Goal: Check status: Check status

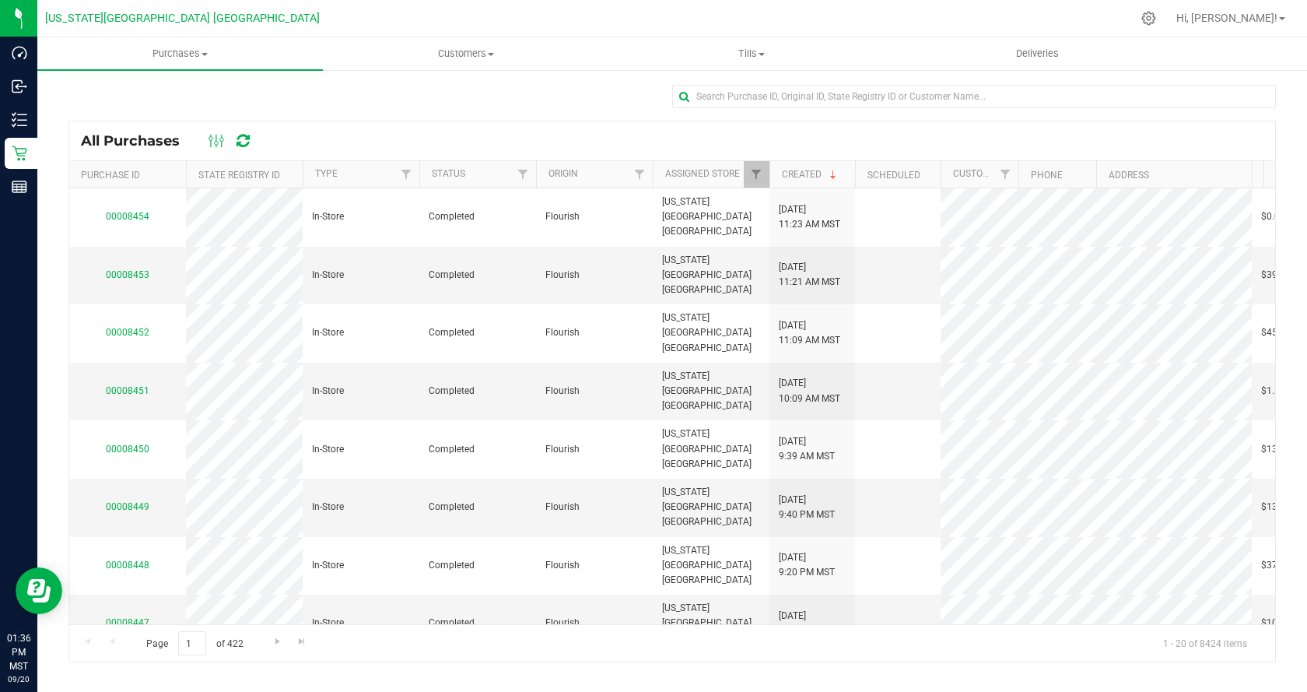
click at [244, 134] on icon at bounding box center [243, 141] width 13 height 16
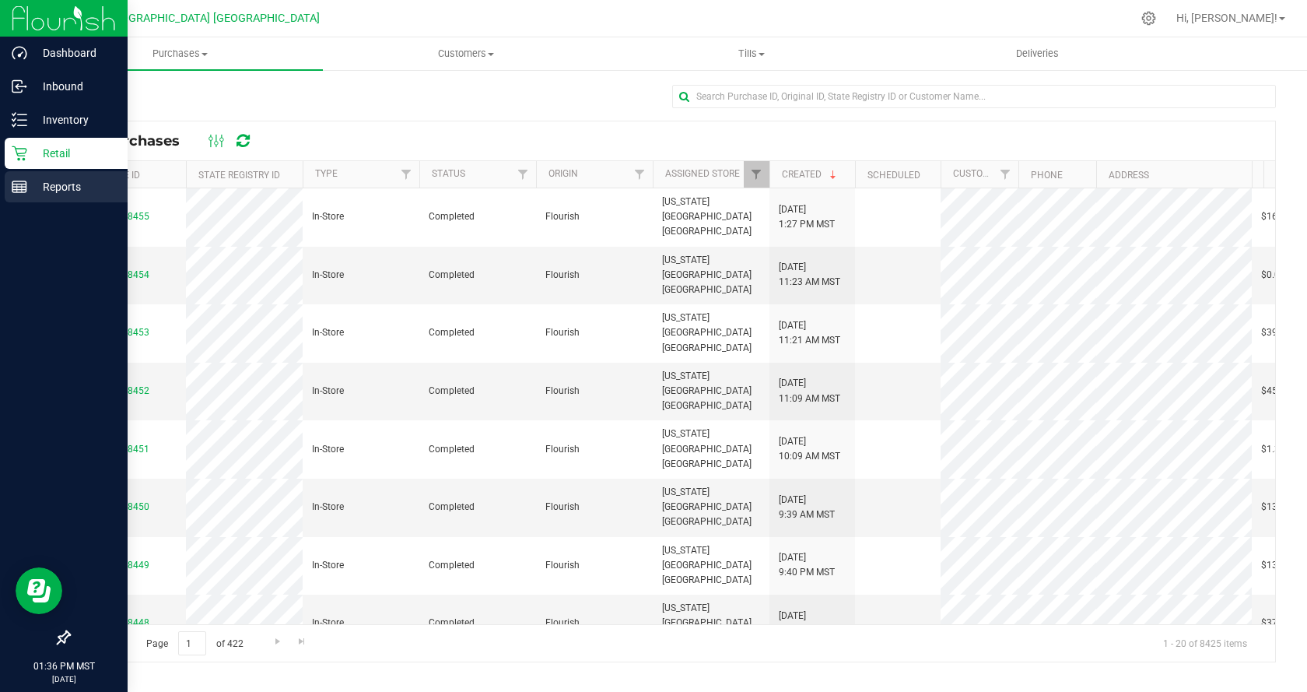
click at [39, 184] on p "Reports" at bounding box center [73, 186] width 93 height 19
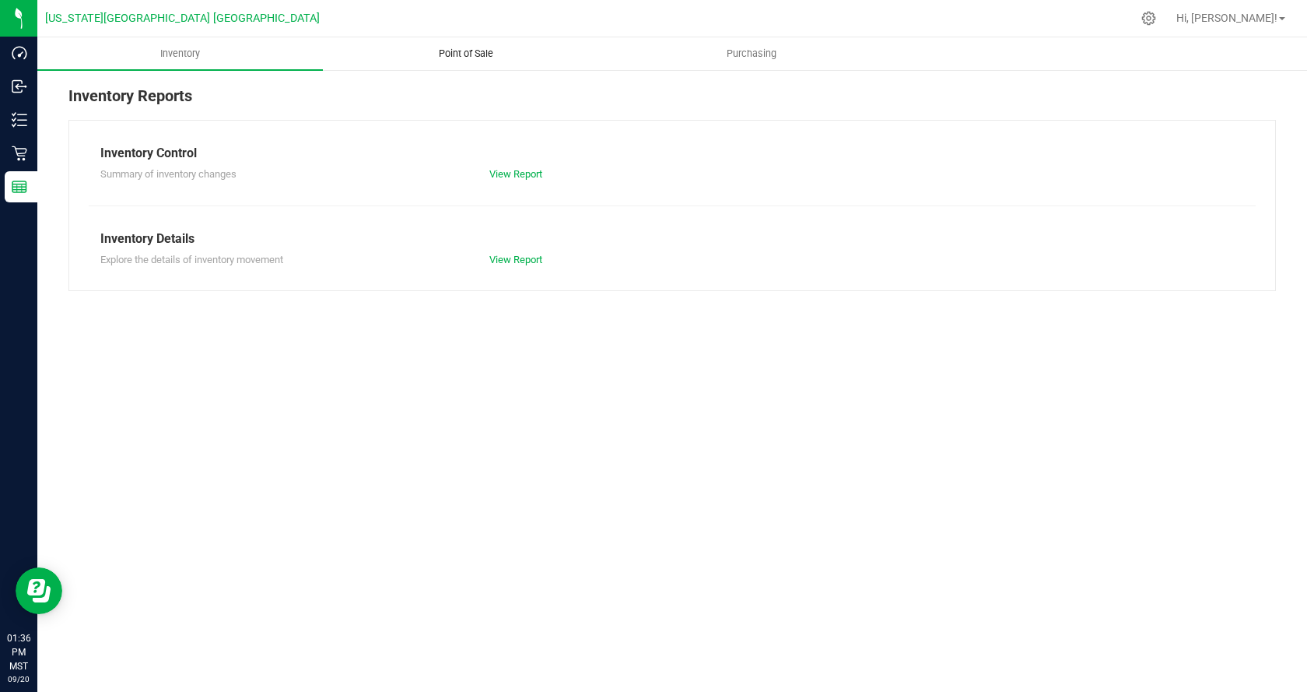
click at [485, 51] on span "Point of Sale" at bounding box center [466, 54] width 96 height 14
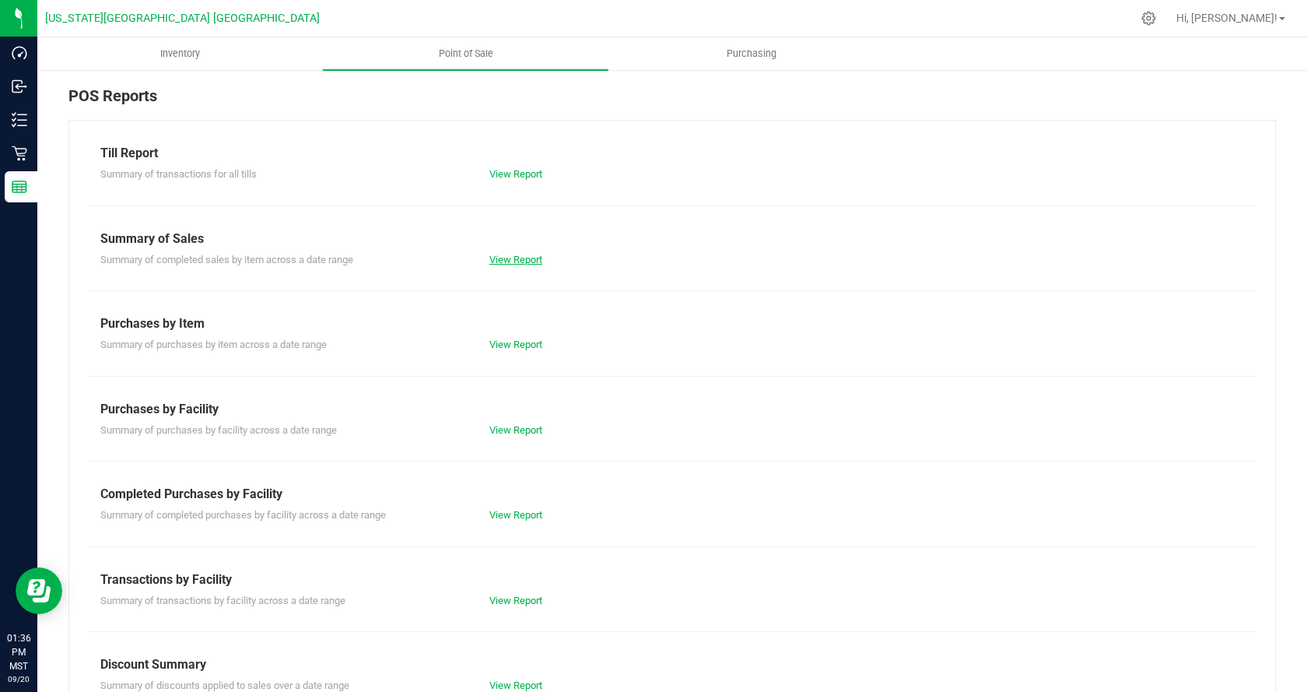
click at [524, 257] on link "View Report" at bounding box center [515, 260] width 53 height 12
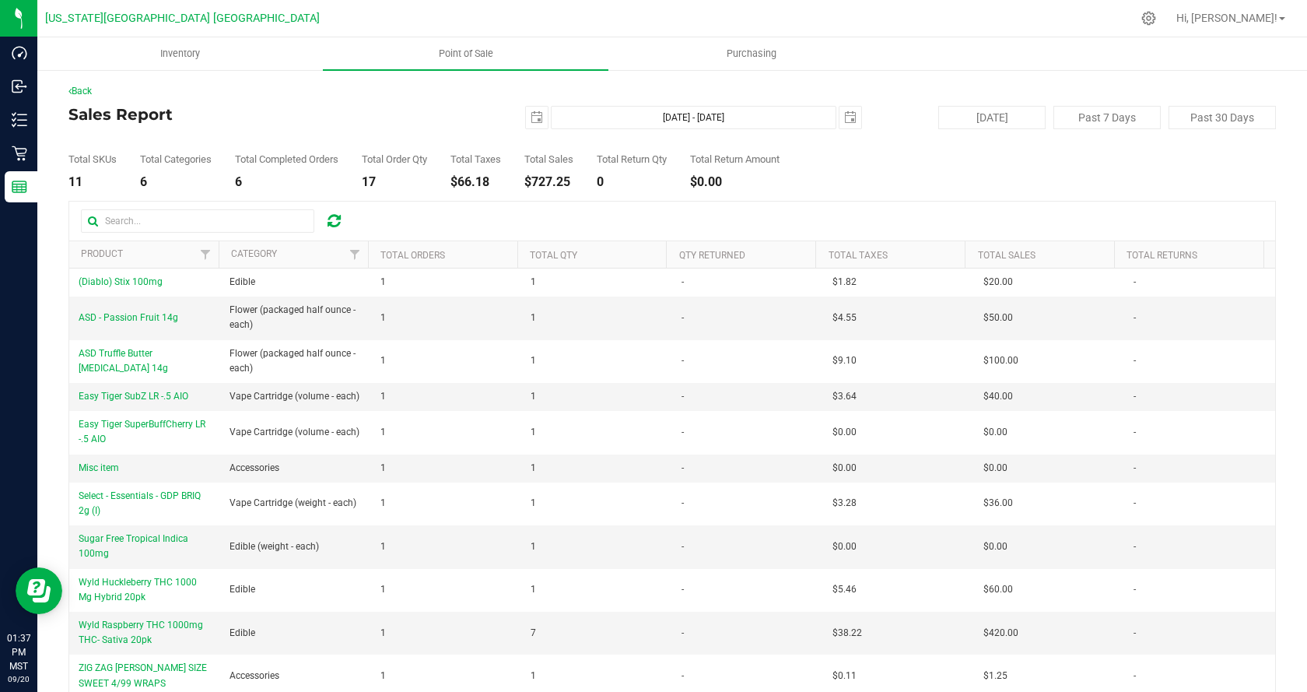
click at [879, 184] on div "Total SKUs 11 Total Categories 6 Total Completed Orders 6 Total Order Qty 17 To…" at bounding box center [672, 158] width 1208 height 59
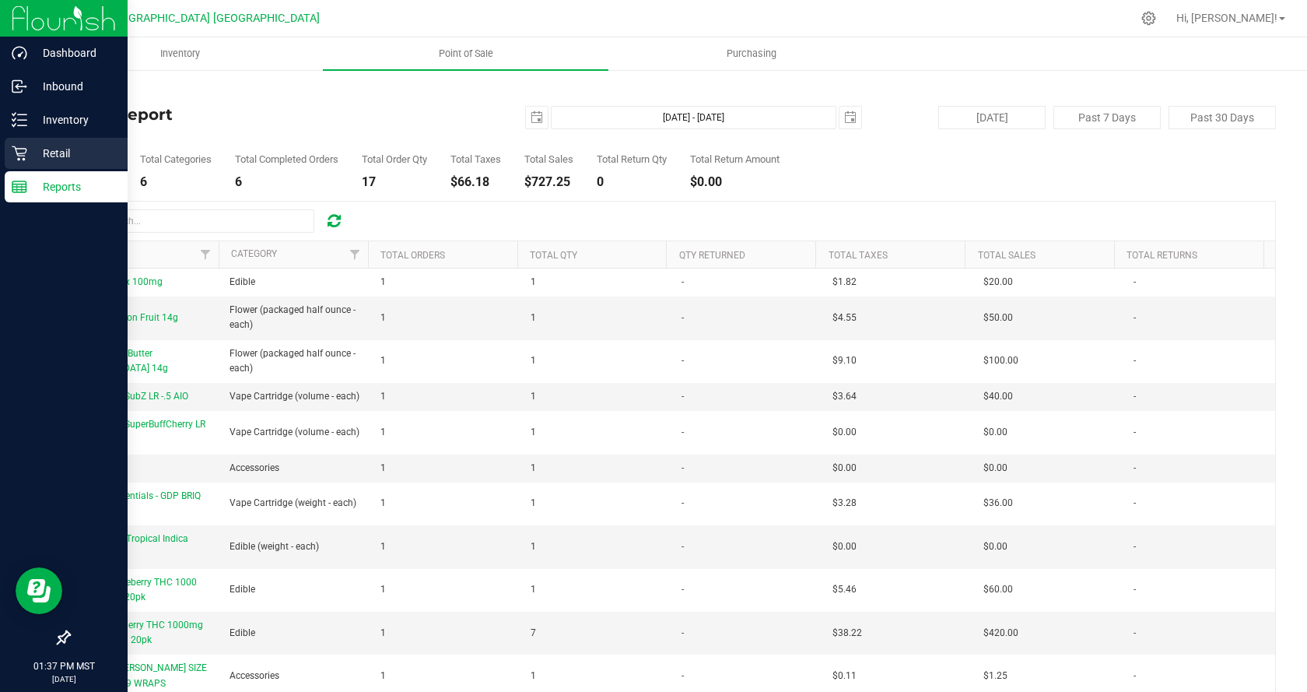
click at [50, 156] on p "Retail" at bounding box center [73, 153] width 93 height 19
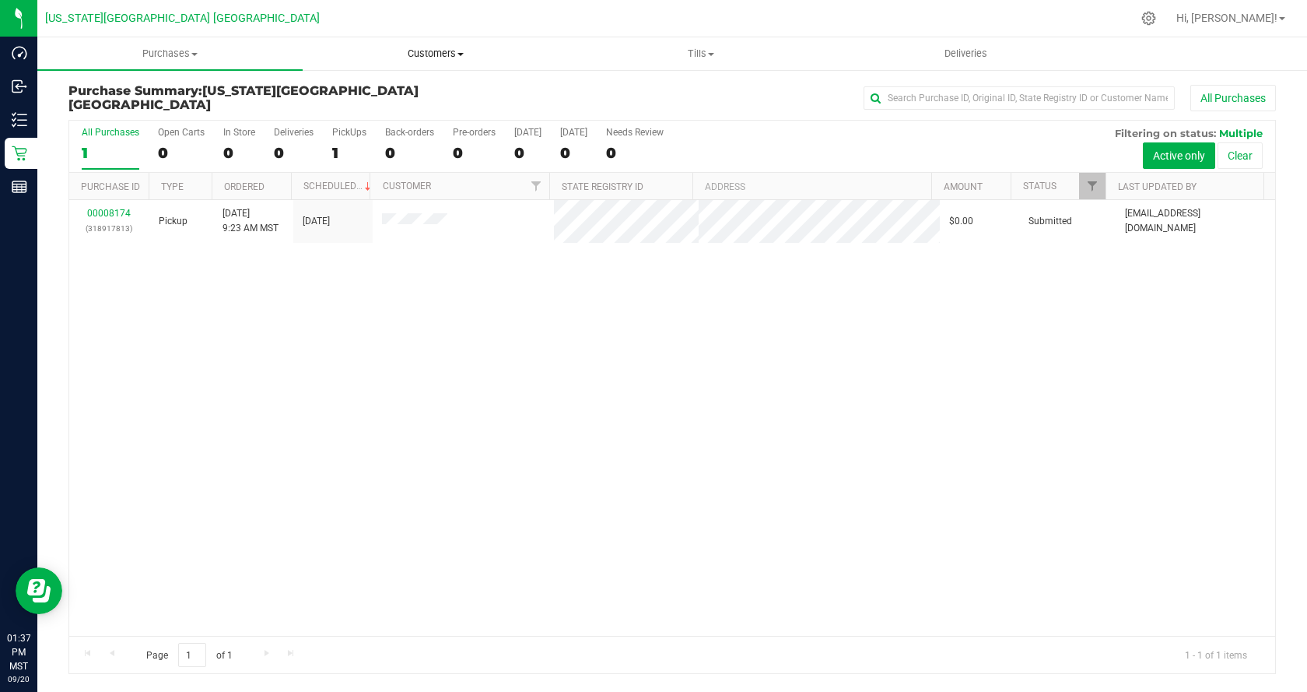
click at [436, 64] on uib-tab-heading "Customers All customers Add a new customer All physicians" at bounding box center [435, 53] width 264 height 31
click at [181, 41] on uib-tab-heading "Purchases Summary of purchases Fulfillment All purchases" at bounding box center [170, 53] width 264 height 31
click at [185, 134] on li "All purchases" at bounding box center [169, 131] width 265 height 19
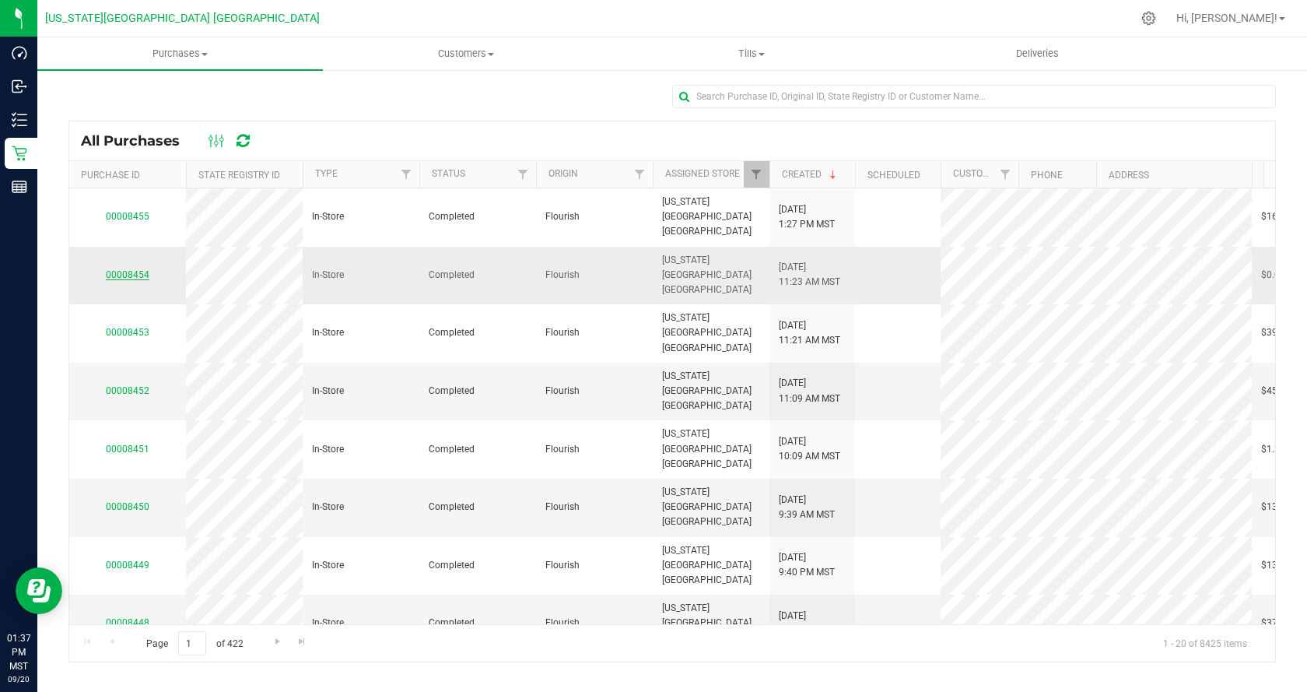
click at [139, 269] on link "00008454" at bounding box center [128, 274] width 44 height 11
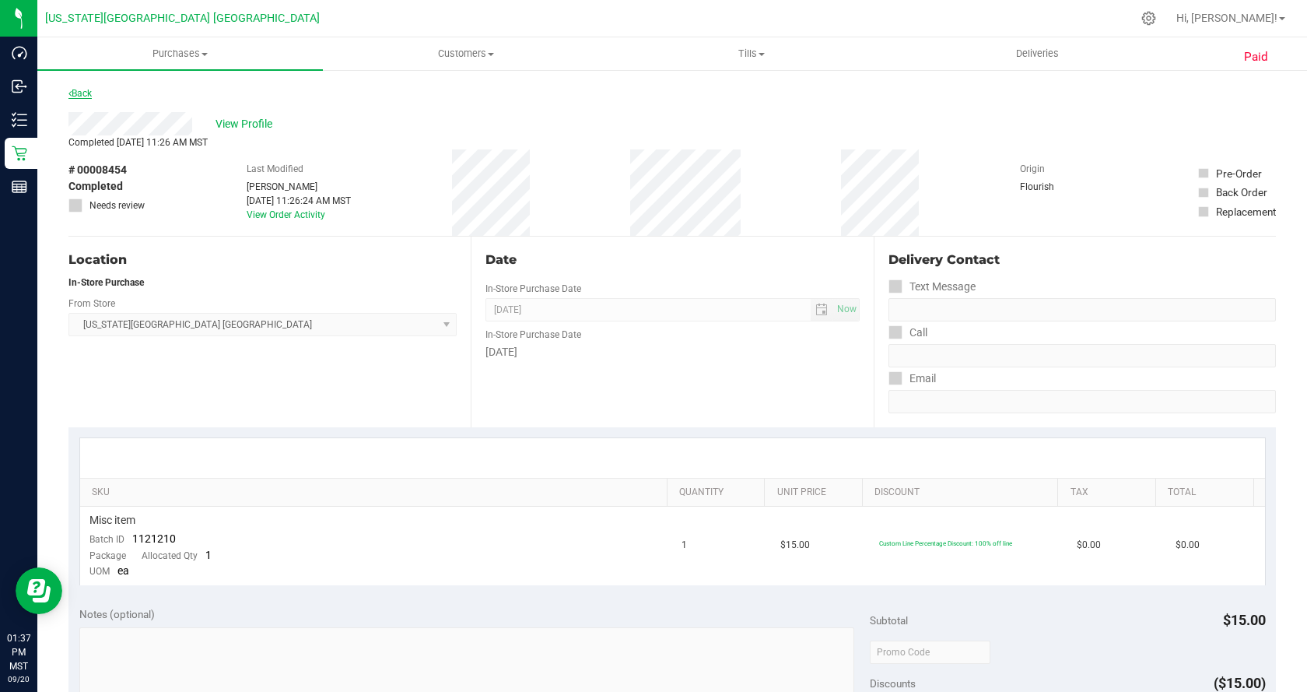
click at [84, 94] on link "Back" at bounding box center [79, 93] width 23 height 11
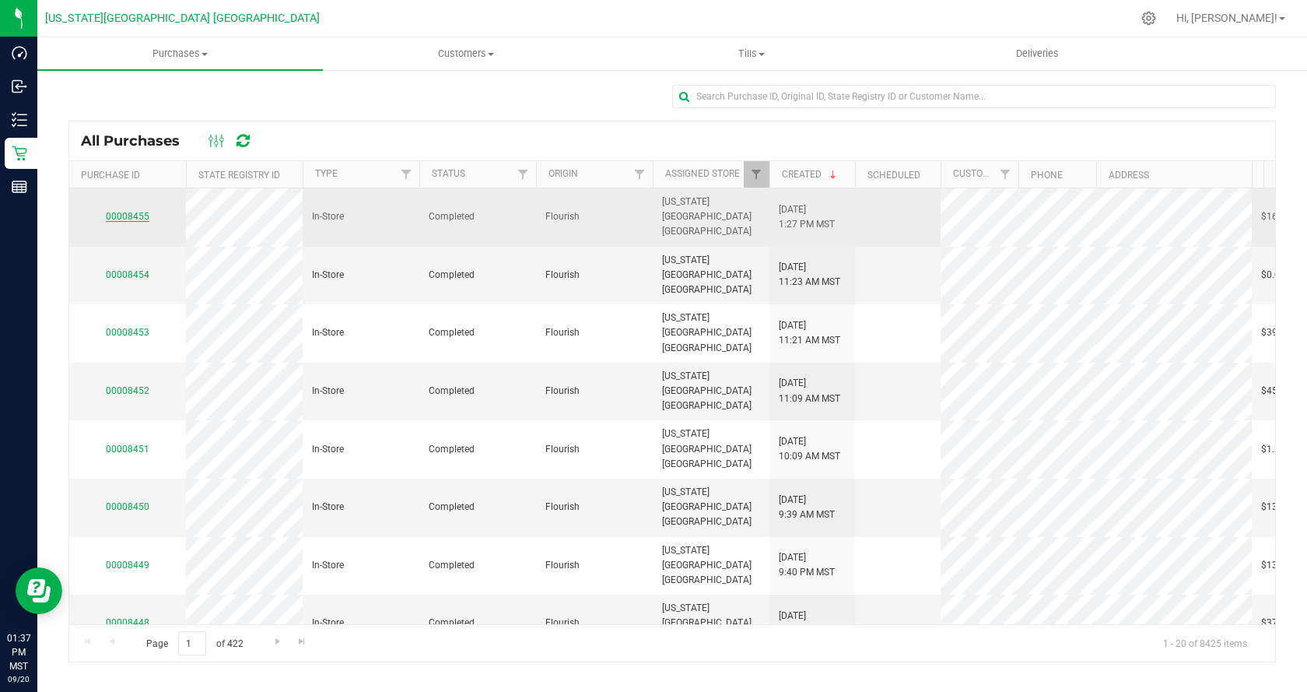
click at [116, 211] on link "00008455" at bounding box center [128, 216] width 44 height 11
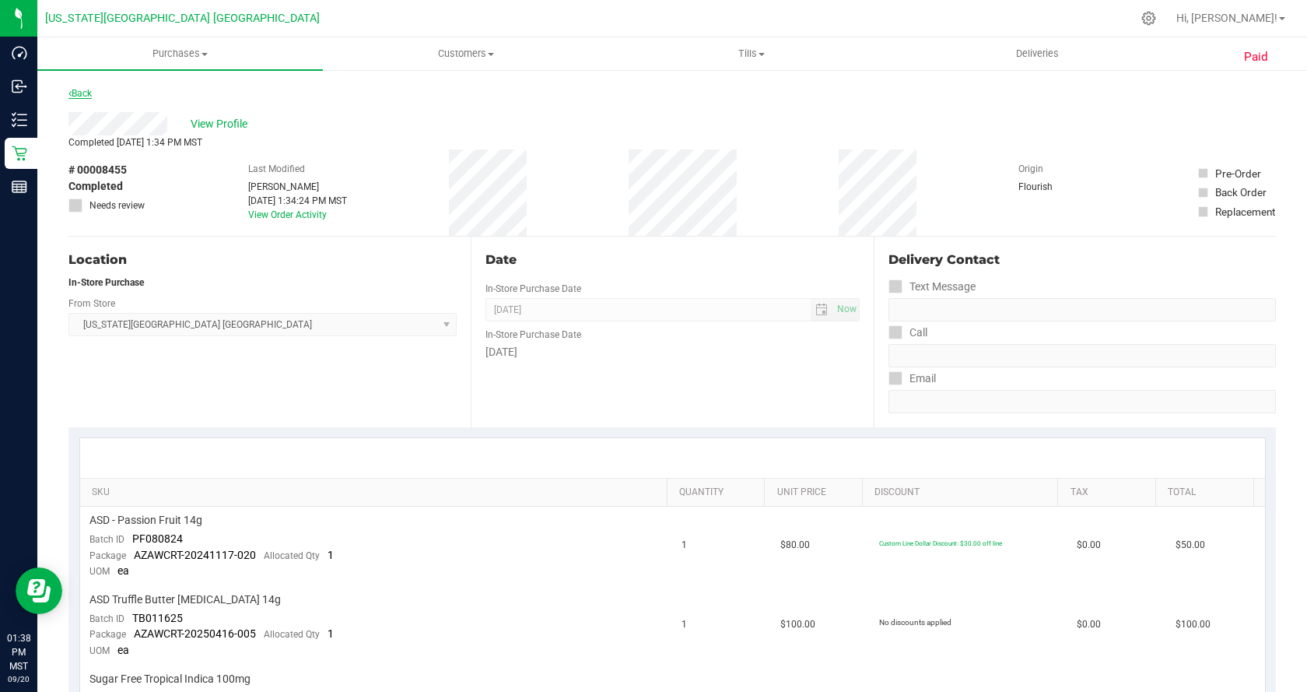
click at [89, 94] on link "Back" at bounding box center [79, 93] width 23 height 11
